Goal: Transaction & Acquisition: Purchase product/service

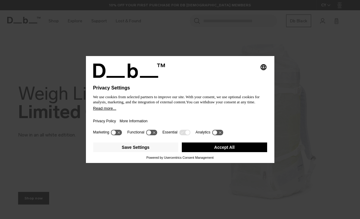
click at [177, 116] on div "Privacy Policy More Information" at bounding box center [180, 119] width 174 height 17
click at [226, 152] on button "Accept All" at bounding box center [224, 147] width 85 height 10
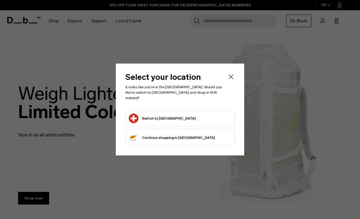
click at [174, 115] on button "Switch to Switzerland" at bounding box center [162, 119] width 67 height 10
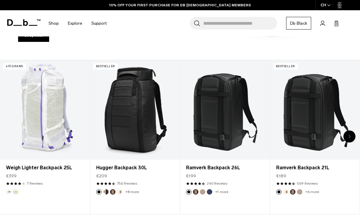
scroll to position [168, 0]
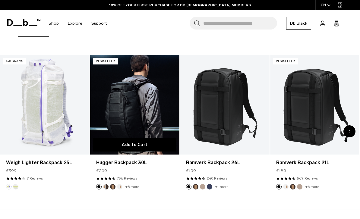
click at [145, 144] on button "Add to Cart" at bounding box center [134, 145] width 83 height 14
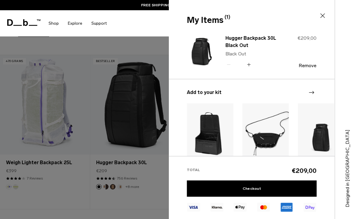
click at [320, 15] on icon at bounding box center [322, 15] width 7 height 7
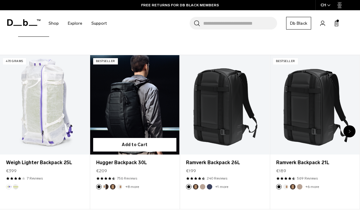
click at [133, 178] on link "756 Reviews" at bounding box center [127, 178] width 20 height 5
click at [121, 166] on link "Hugger Backpack 30L" at bounding box center [134, 162] width 77 height 7
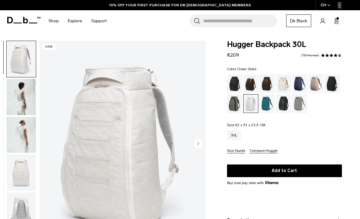
click at [18, 135] on img "button" at bounding box center [21, 135] width 29 height 36
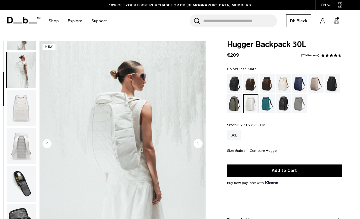
scroll to position [77, 0]
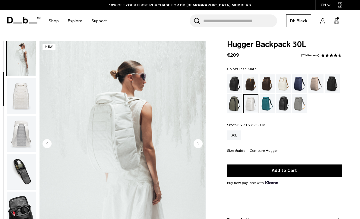
click at [21, 163] on img "button" at bounding box center [21, 172] width 29 height 36
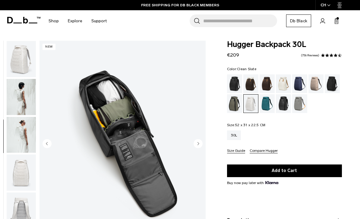
scroll to position [0, 0]
click at [14, 95] on img "button" at bounding box center [21, 97] width 29 height 36
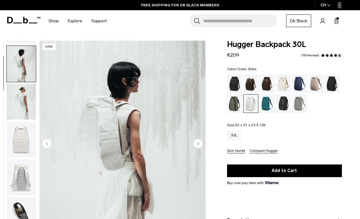
scroll to position [38, 0]
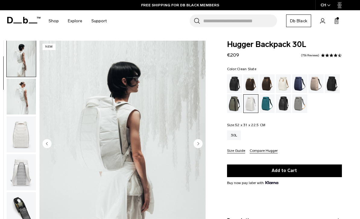
click at [23, 119] on img "button" at bounding box center [21, 134] width 29 height 36
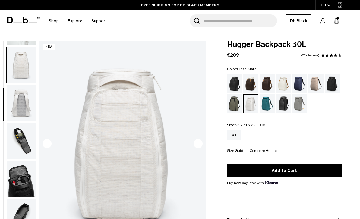
scroll to position [115, 0]
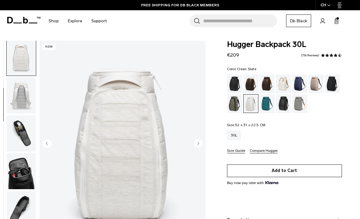
click at [295, 171] on button "Add to Cart" at bounding box center [284, 170] width 115 height 13
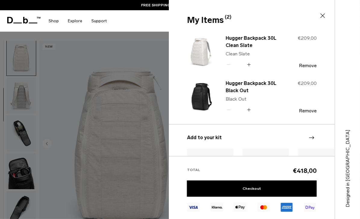
click at [72, 139] on div at bounding box center [180, 109] width 360 height 219
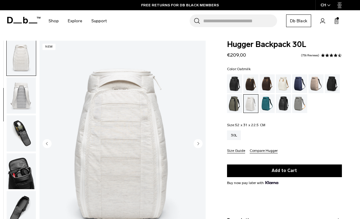
click at [284, 83] on div "Oatmilk" at bounding box center [283, 83] width 15 height 19
click at [284, 85] on div "Oatmilk" at bounding box center [283, 83] width 15 height 19
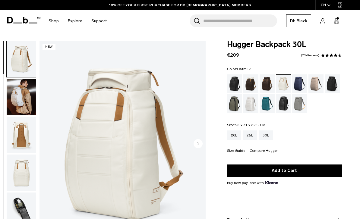
click at [20, 138] on img "button" at bounding box center [21, 135] width 29 height 36
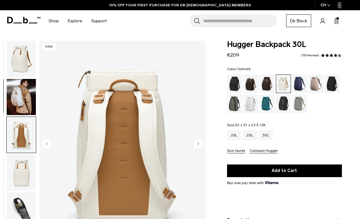
scroll to position [77, 0]
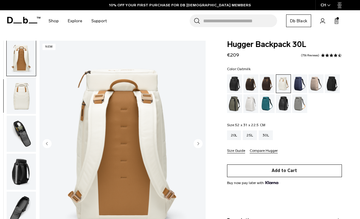
click at [295, 170] on button "Add to Cart" at bounding box center [284, 170] width 115 height 13
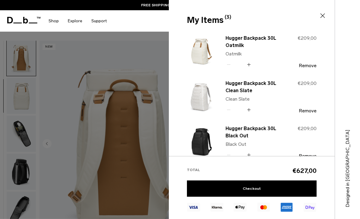
click at [321, 16] on icon at bounding box center [322, 15] width 7 height 7
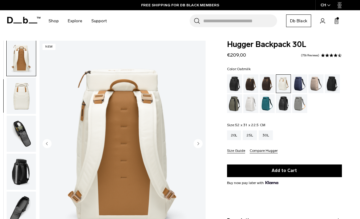
click at [318, 87] on div "Fogbow Beige" at bounding box center [315, 83] width 15 height 19
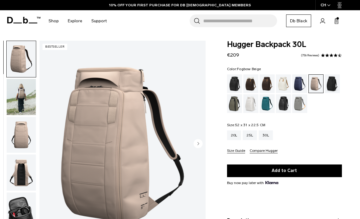
click at [24, 104] on img "button" at bounding box center [21, 97] width 29 height 36
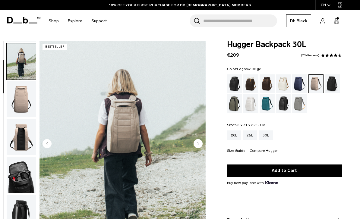
scroll to position [38, 0]
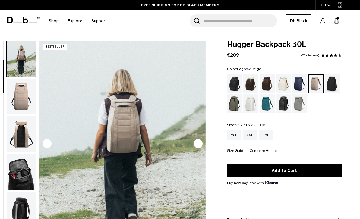
click at [21, 138] on img "button" at bounding box center [21, 134] width 29 height 36
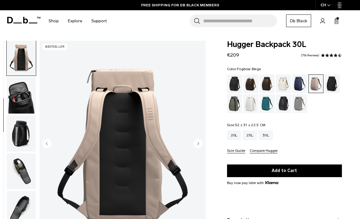
click at [22, 124] on img "button" at bounding box center [21, 133] width 29 height 36
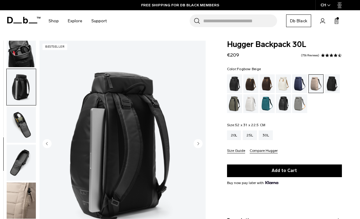
scroll to position [175, 0]
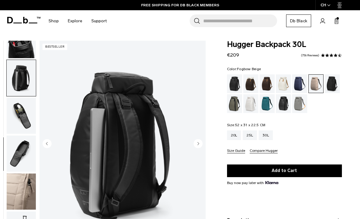
click at [20, 118] on img "button" at bounding box center [21, 116] width 29 height 36
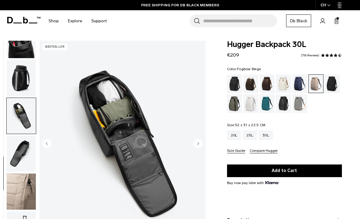
click at [20, 153] on img "button" at bounding box center [21, 153] width 29 height 36
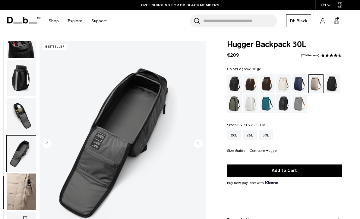
click at [19, 195] on img "button" at bounding box center [21, 191] width 29 height 36
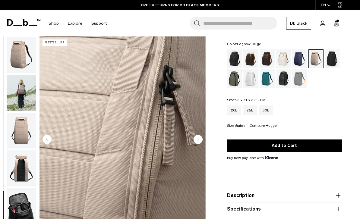
scroll to position [0, 0]
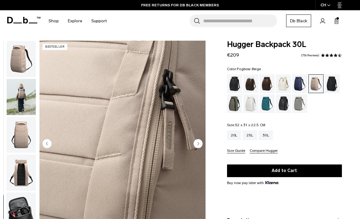
click at [252, 105] on div "Clean Slate" at bounding box center [250, 103] width 15 height 19
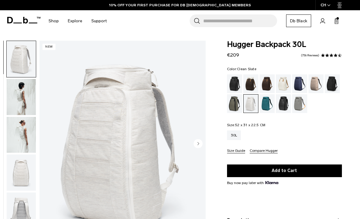
click at [20, 136] on img "button" at bounding box center [21, 135] width 29 height 36
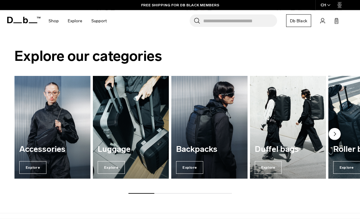
scroll to position [346, 0]
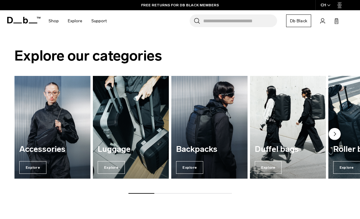
click at [280, 155] on div "Duffel bags Explore" at bounding box center [288, 159] width 76 height 39
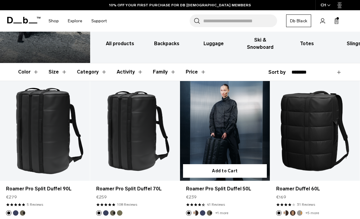
click at [234, 144] on link "Roamer Pro Split Duffel 50L" at bounding box center [225, 131] width 90 height 100
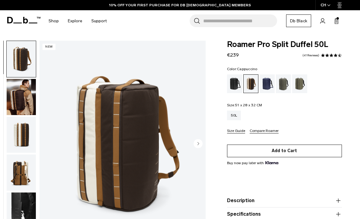
click at [296, 151] on button "Add to Cart" at bounding box center [284, 151] width 115 height 13
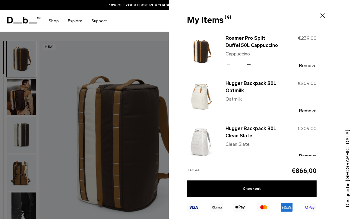
click at [324, 17] on icon at bounding box center [322, 15] width 7 height 7
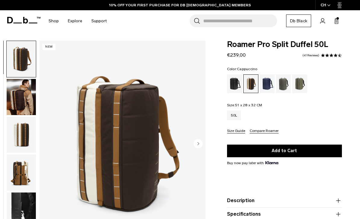
click at [237, 84] on div "Black Out" at bounding box center [234, 83] width 15 height 19
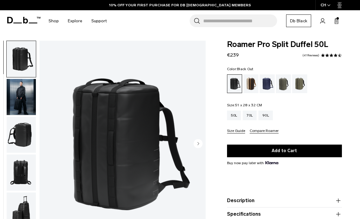
click at [286, 85] on div "Forest Green" at bounding box center [283, 83] width 15 height 19
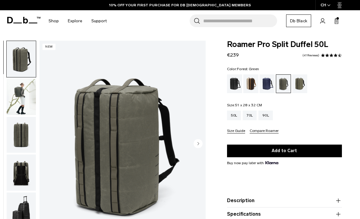
click at [202, 144] on circle "Next slide" at bounding box center [197, 143] width 9 height 9
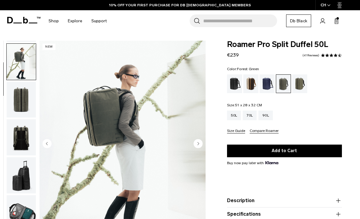
scroll to position [38, 0]
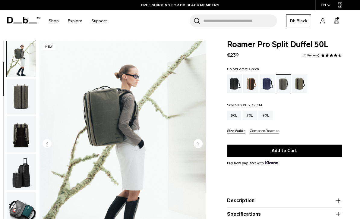
click at [197, 145] on circle "Next slide" at bounding box center [197, 143] width 9 height 9
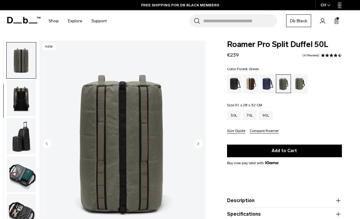
scroll to position [77, 0]
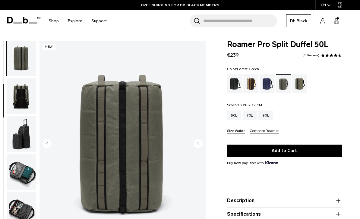
click at [198, 144] on icon "Next slide" at bounding box center [198, 143] width 2 height 3
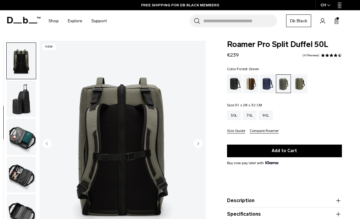
scroll to position [115, 0]
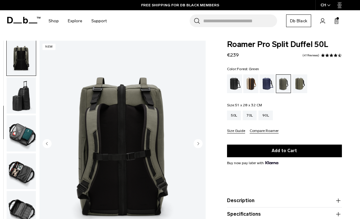
click at [200, 142] on circle "Next slide" at bounding box center [197, 143] width 9 height 9
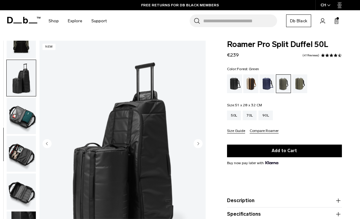
scroll to position [136, 0]
click at [199, 145] on circle "Next slide" at bounding box center [197, 143] width 9 height 9
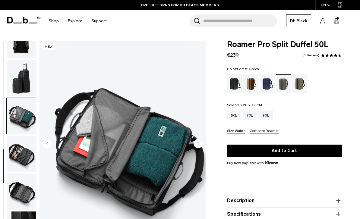
click at [195, 148] on icon "Next slide" at bounding box center [197, 143] width 9 height 9
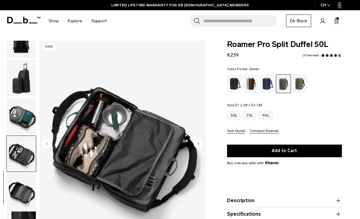
click at [197, 145] on circle "Next slide" at bounding box center [197, 143] width 9 height 9
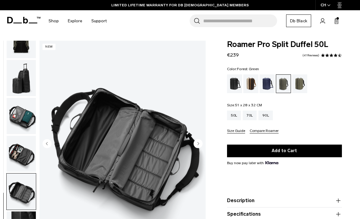
click at [198, 145] on icon "Next slide" at bounding box center [198, 143] width 2 height 3
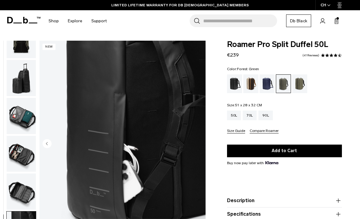
click at [300, 86] on div "Mash Green" at bounding box center [299, 83] width 15 height 19
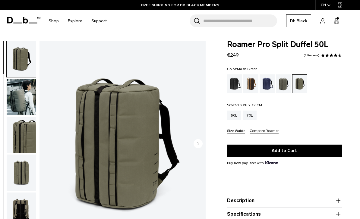
click at [234, 81] on div "Black Out" at bounding box center [234, 83] width 15 height 19
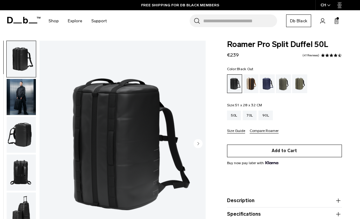
click at [297, 151] on button "Add to Cart" at bounding box center [284, 151] width 115 height 13
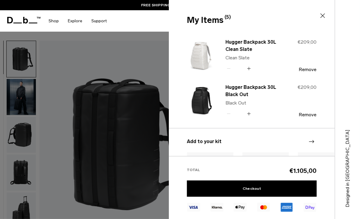
scroll to position [128, 0]
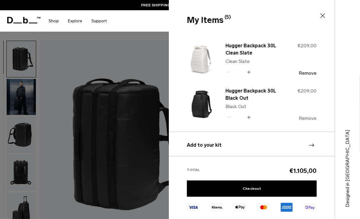
click at [310, 120] on button "Remove" at bounding box center [307, 118] width 18 height 5
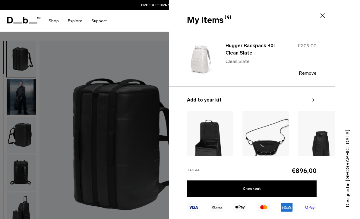
click at [213, 137] on img "1 / 20" at bounding box center [210, 140] width 46 height 58
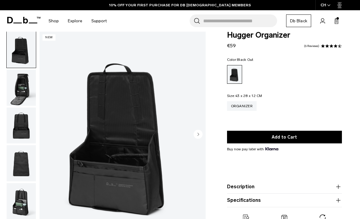
scroll to position [10, 0]
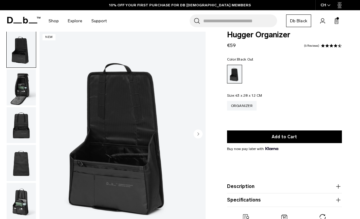
click at [21, 89] on img "button" at bounding box center [21, 87] width 29 height 36
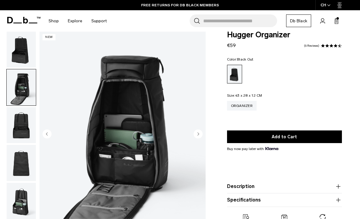
click at [24, 202] on img "button" at bounding box center [21, 201] width 29 height 36
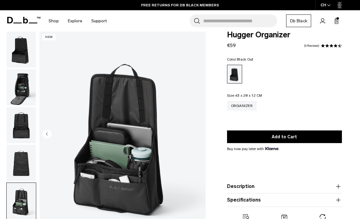
click at [26, 160] on img "button" at bounding box center [21, 163] width 29 height 36
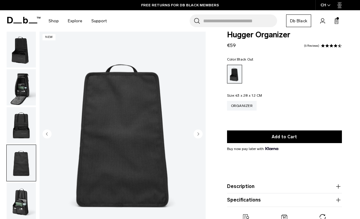
click at [23, 130] on img "button" at bounding box center [21, 125] width 29 height 36
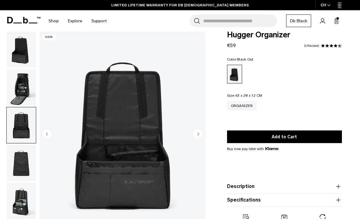
scroll to position [0, 0]
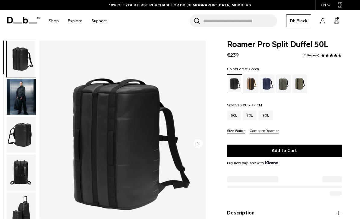
click at [284, 88] on div "Forest Green" at bounding box center [283, 83] width 15 height 19
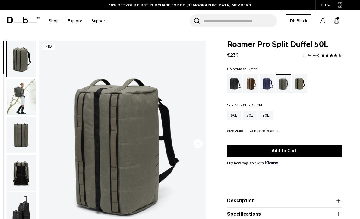
click at [300, 87] on div "Mash Green" at bounding box center [299, 83] width 15 height 19
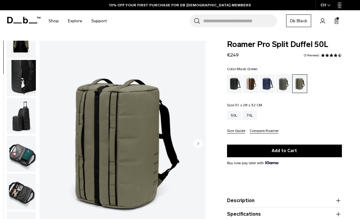
scroll to position [175, 0]
click at [312, 118] on div "50L 70L" at bounding box center [284, 116] width 115 height 10
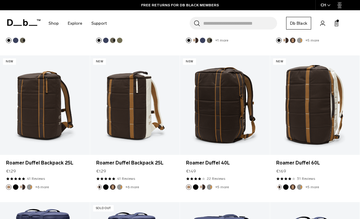
scroll to position [235, 0]
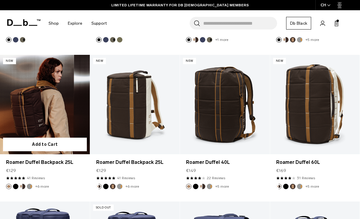
click at [31, 115] on link "Roamer Duffel Backpack 25L" at bounding box center [45, 105] width 90 height 100
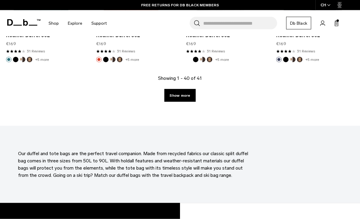
scroll to position [1541, 0]
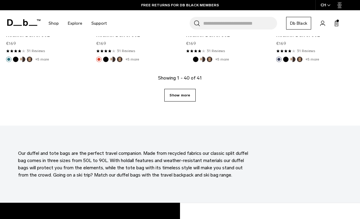
click at [185, 96] on link "Show more" at bounding box center [179, 95] width 31 height 13
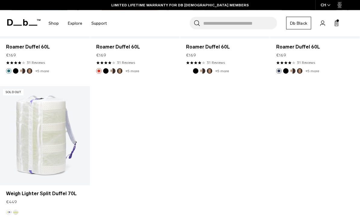
scroll to position [1525, 0]
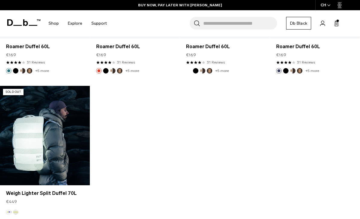
click at [32, 142] on link "Weigh Lighter Split Duffel 70L" at bounding box center [45, 136] width 90 height 100
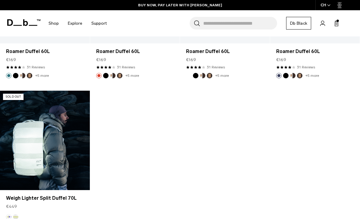
scroll to position [1544, 0]
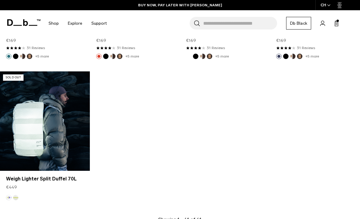
scroll to position [1560, 0]
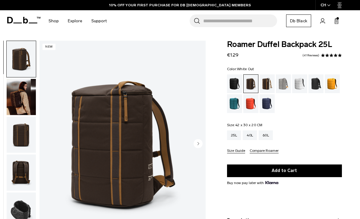
click at [300, 83] on div "White Out" at bounding box center [299, 83] width 15 height 19
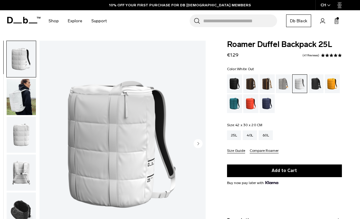
click at [18, 139] on img "button" at bounding box center [21, 135] width 29 height 36
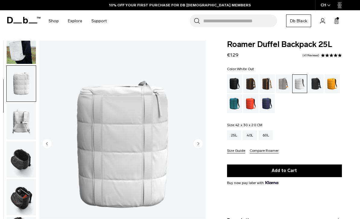
scroll to position [76, 0]
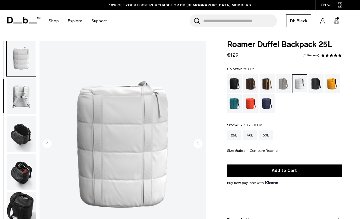
click at [18, 175] on img "button" at bounding box center [21, 172] width 29 height 36
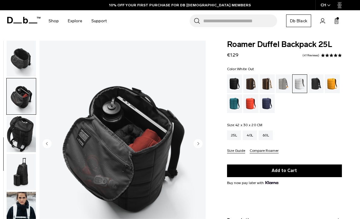
scroll to position [173, 0]
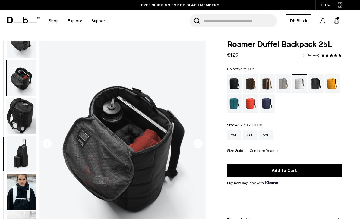
click at [20, 157] on img "button" at bounding box center [21, 153] width 29 height 36
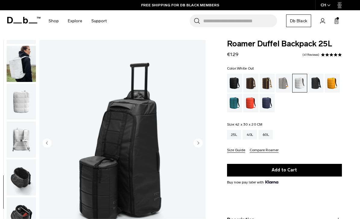
scroll to position [28, 0]
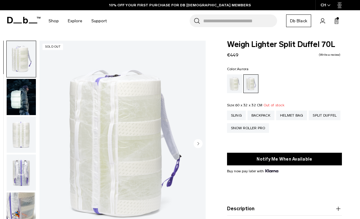
click at [19, 99] on img "button" at bounding box center [21, 97] width 29 height 36
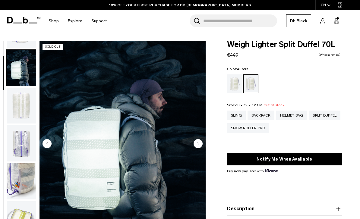
scroll to position [38, 0]
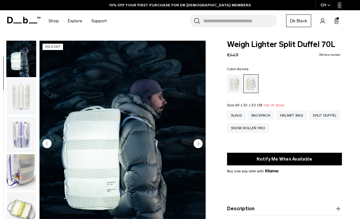
click at [20, 102] on img "button" at bounding box center [21, 97] width 29 height 36
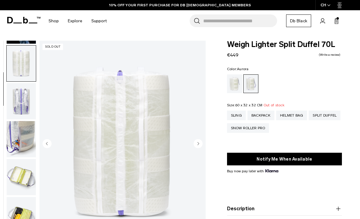
scroll to position [76, 0]
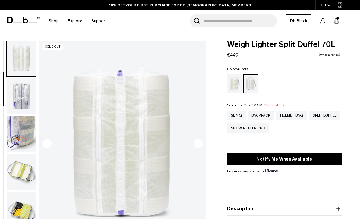
click at [20, 105] on img "button" at bounding box center [21, 96] width 29 height 36
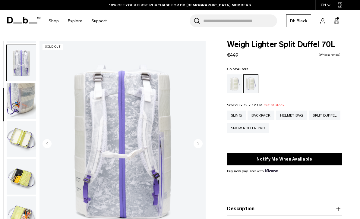
scroll to position [115, 0]
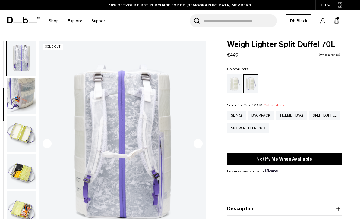
click at [17, 98] on img "button" at bounding box center [21, 96] width 29 height 36
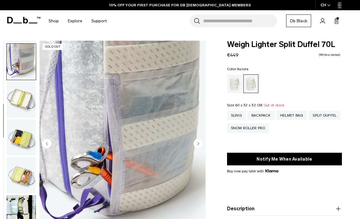
scroll to position [153, 0]
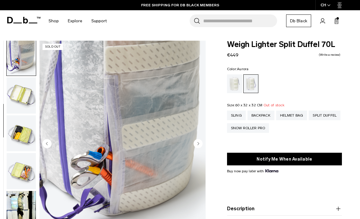
click at [17, 105] on img "button" at bounding box center [21, 95] width 29 height 36
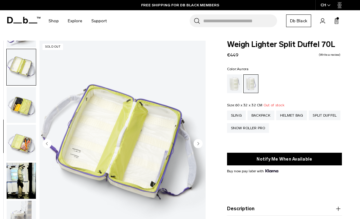
scroll to position [192, 0]
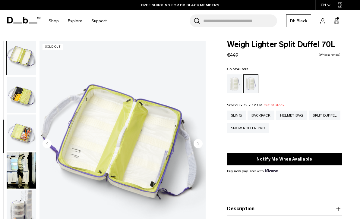
click at [16, 101] on img "button" at bounding box center [21, 95] width 29 height 36
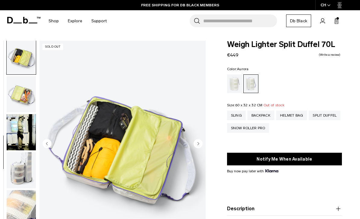
click at [17, 107] on img "button" at bounding box center [21, 94] width 29 height 36
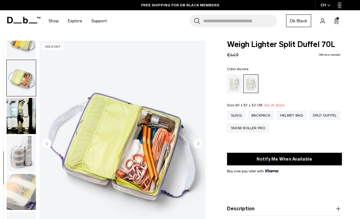
scroll to position [251, 0]
click at [17, 112] on img "button" at bounding box center [21, 116] width 29 height 36
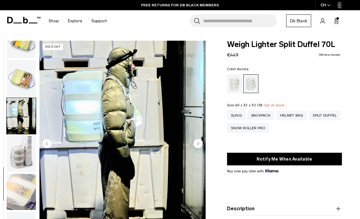
click at [19, 147] on img "button" at bounding box center [21, 154] width 29 height 36
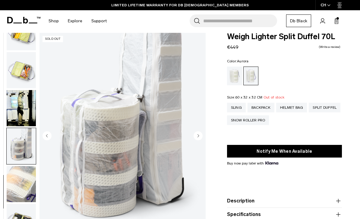
scroll to position [0, 0]
